Goal: Navigation & Orientation: Understand site structure

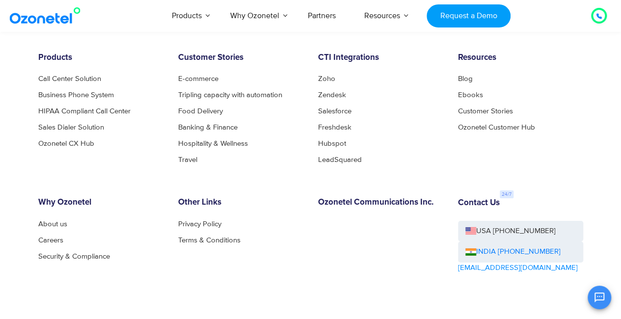
scroll to position [5317, 0]
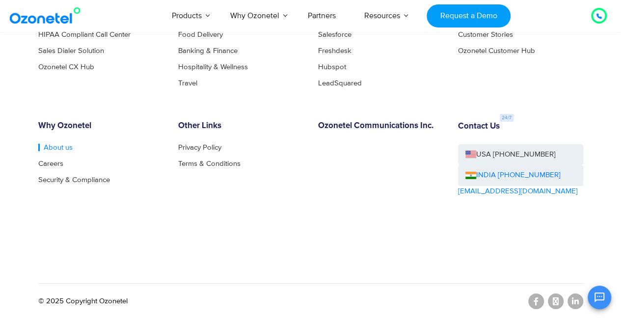
click at [45, 147] on link "About us" at bounding box center [55, 147] width 34 height 7
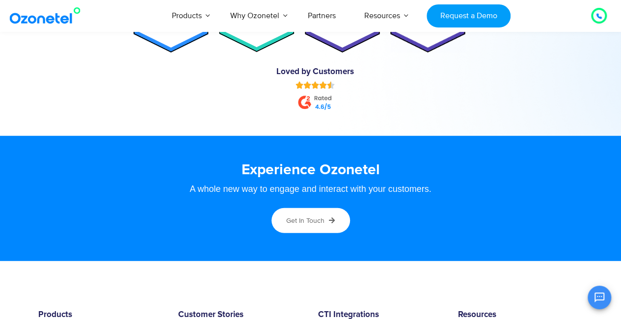
scroll to position [4973, 0]
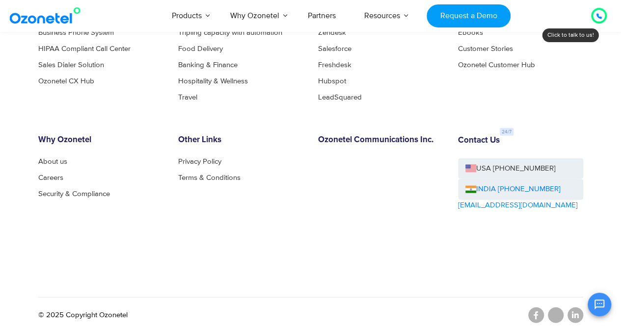
scroll to position [1069, 0]
click at [243, 256] on div "Products Call Center Solution Business Phone System HIPAA Compliant Call Center…" at bounding box center [311, 138] width 560 height 297
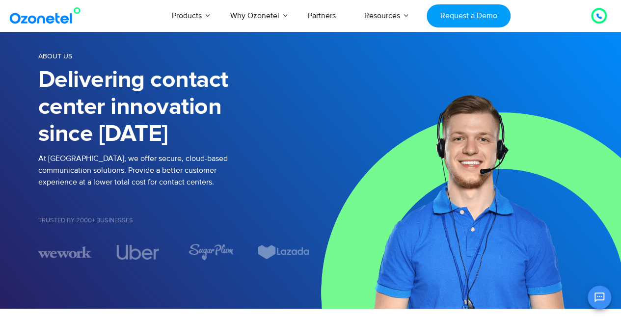
scroll to position [0, 0]
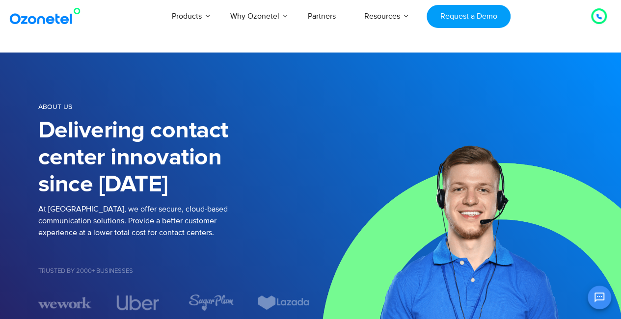
click at [51, 23] on img at bounding box center [47, 16] width 80 height 18
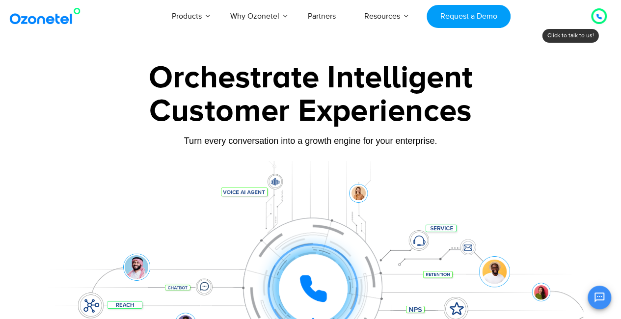
scroll to position [126, 0]
